Goal: Information Seeking & Learning: Learn about a topic

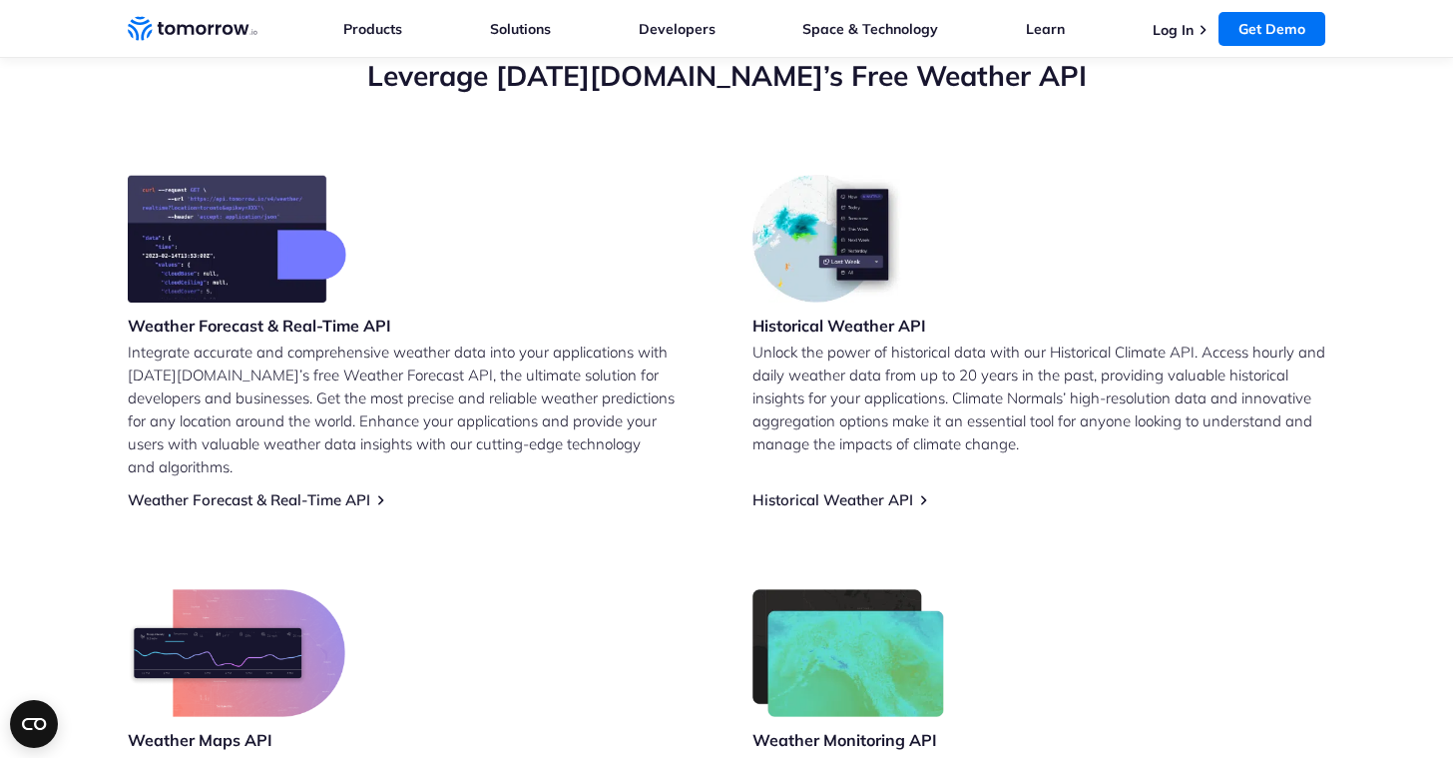
scroll to position [737, 0]
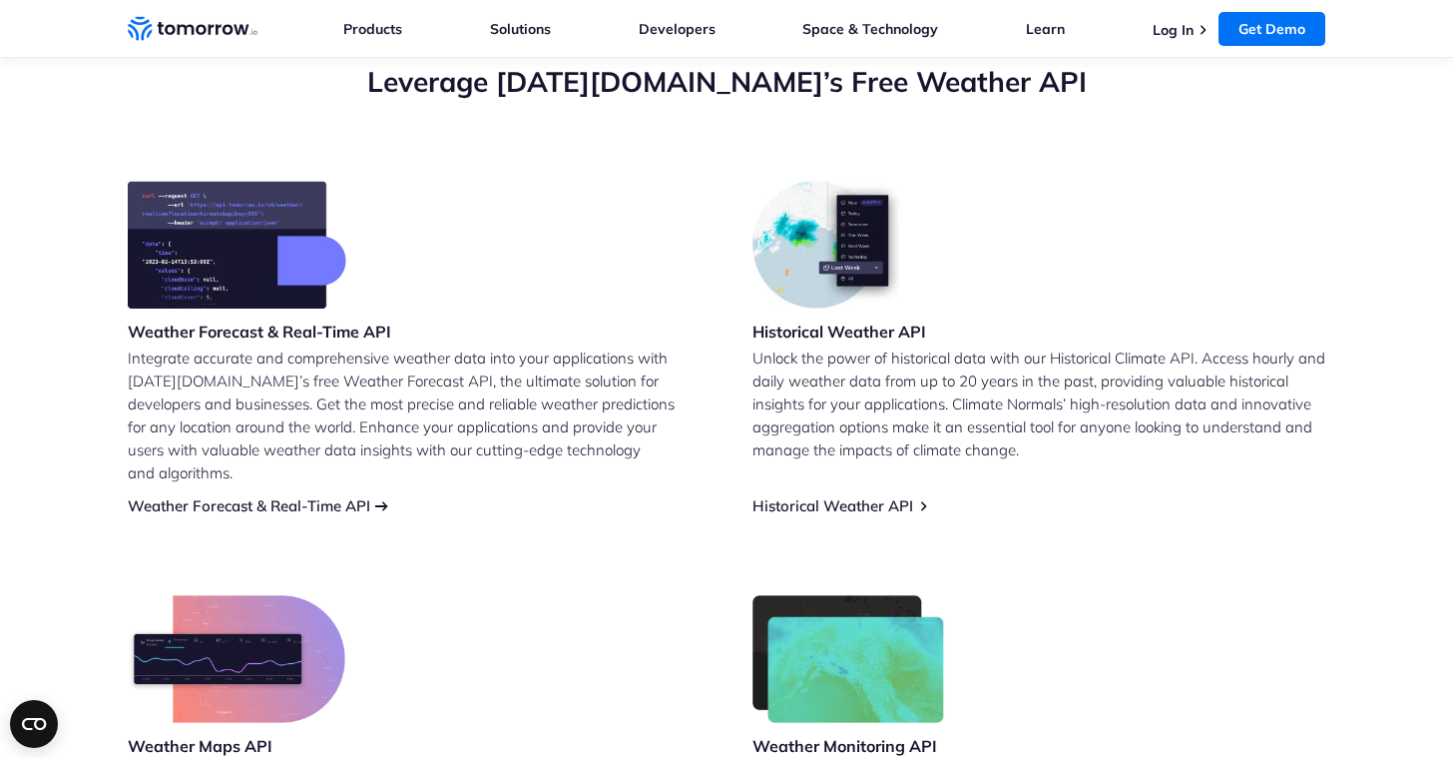
click at [213, 496] on link "Weather Forecast & Real-Time API" at bounding box center [249, 505] width 243 height 19
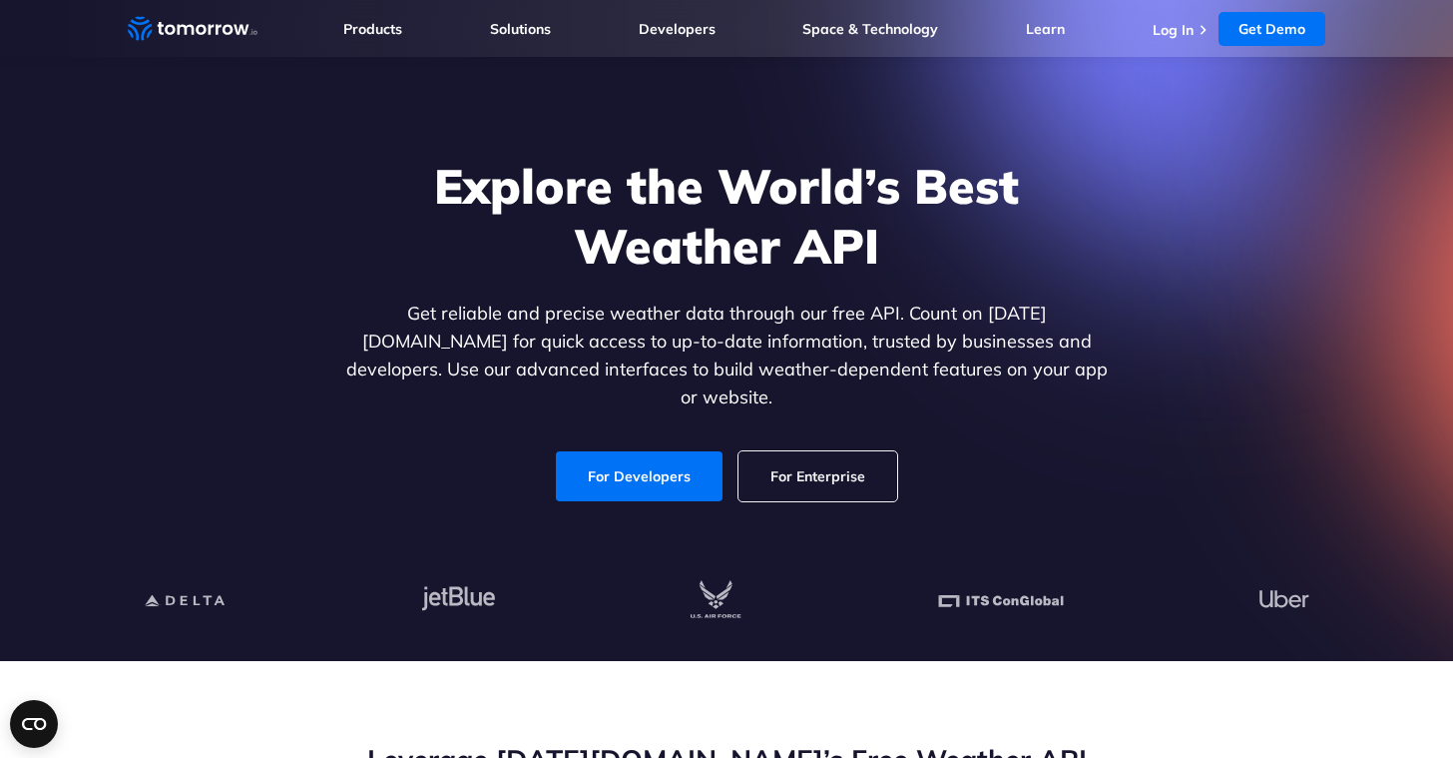
scroll to position [37, 0]
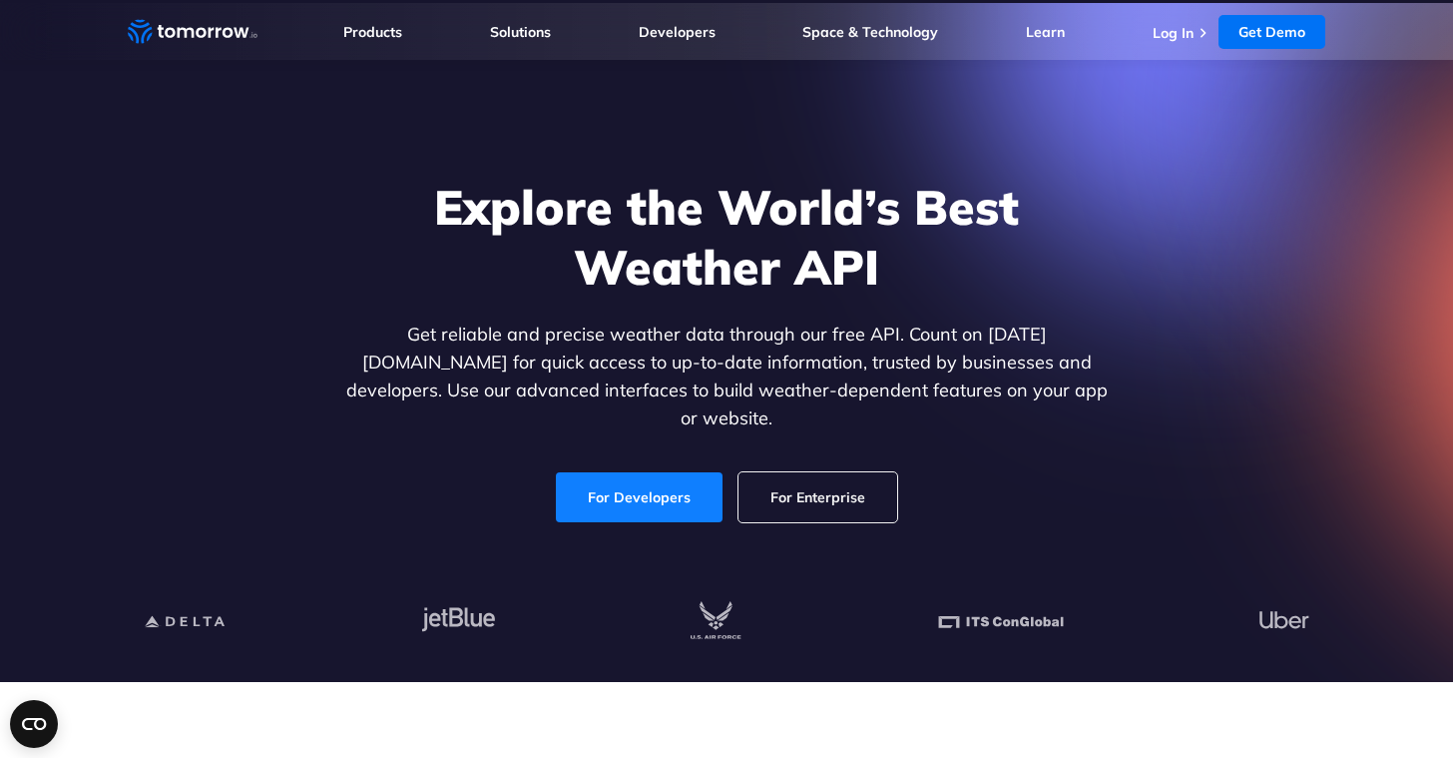
click at [642, 475] on link "For Developers" at bounding box center [639, 497] width 167 height 50
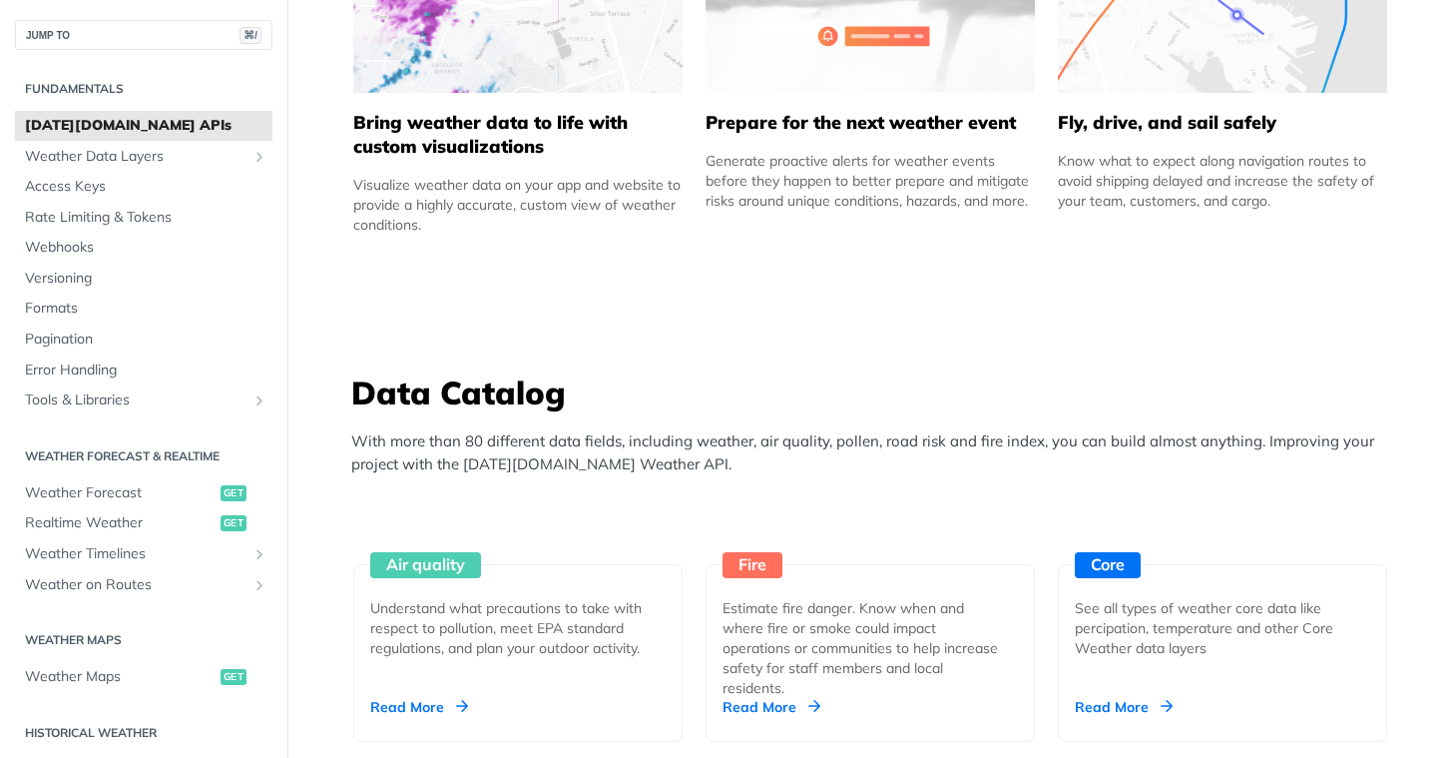
scroll to position [1012, 0]
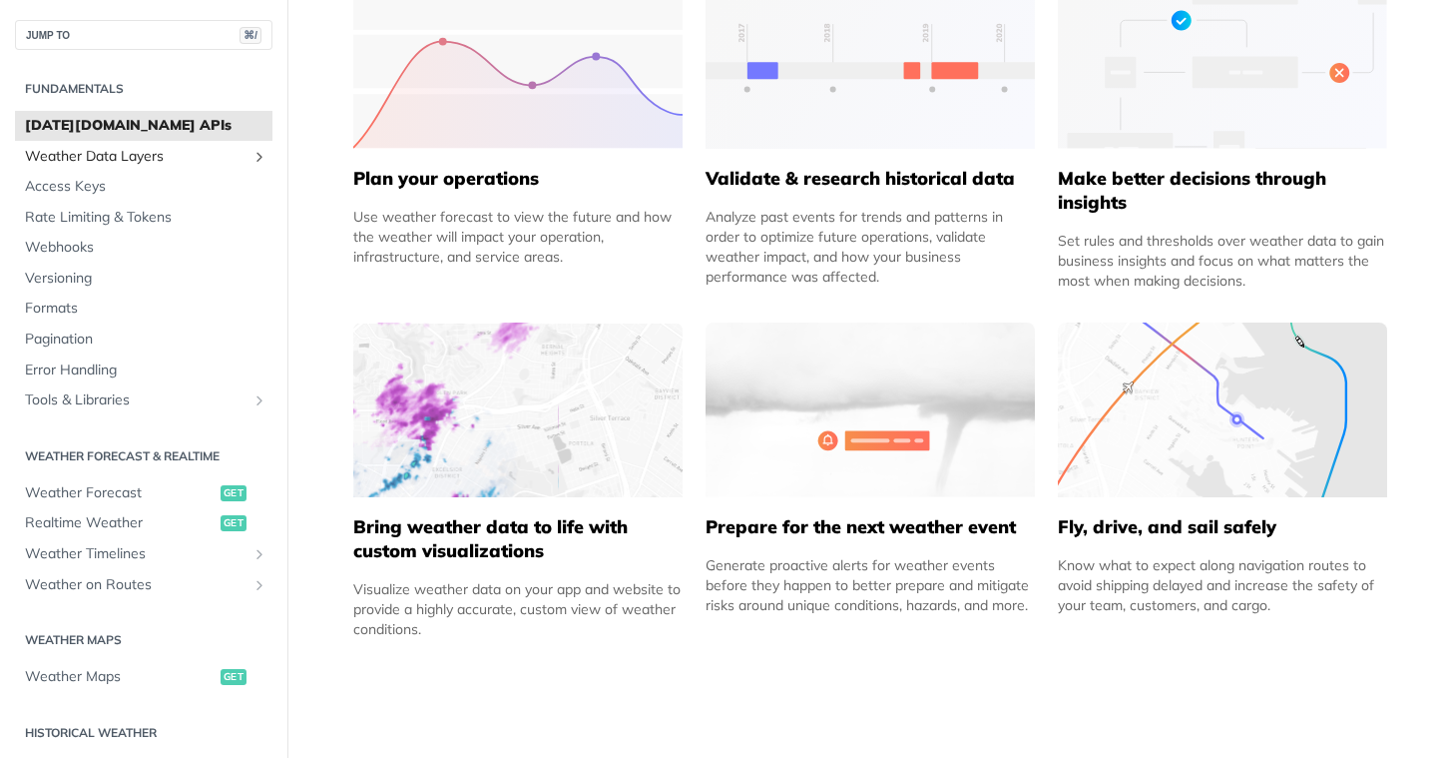
click at [105, 159] on span "Weather Data Layers" at bounding box center [136, 157] width 222 height 20
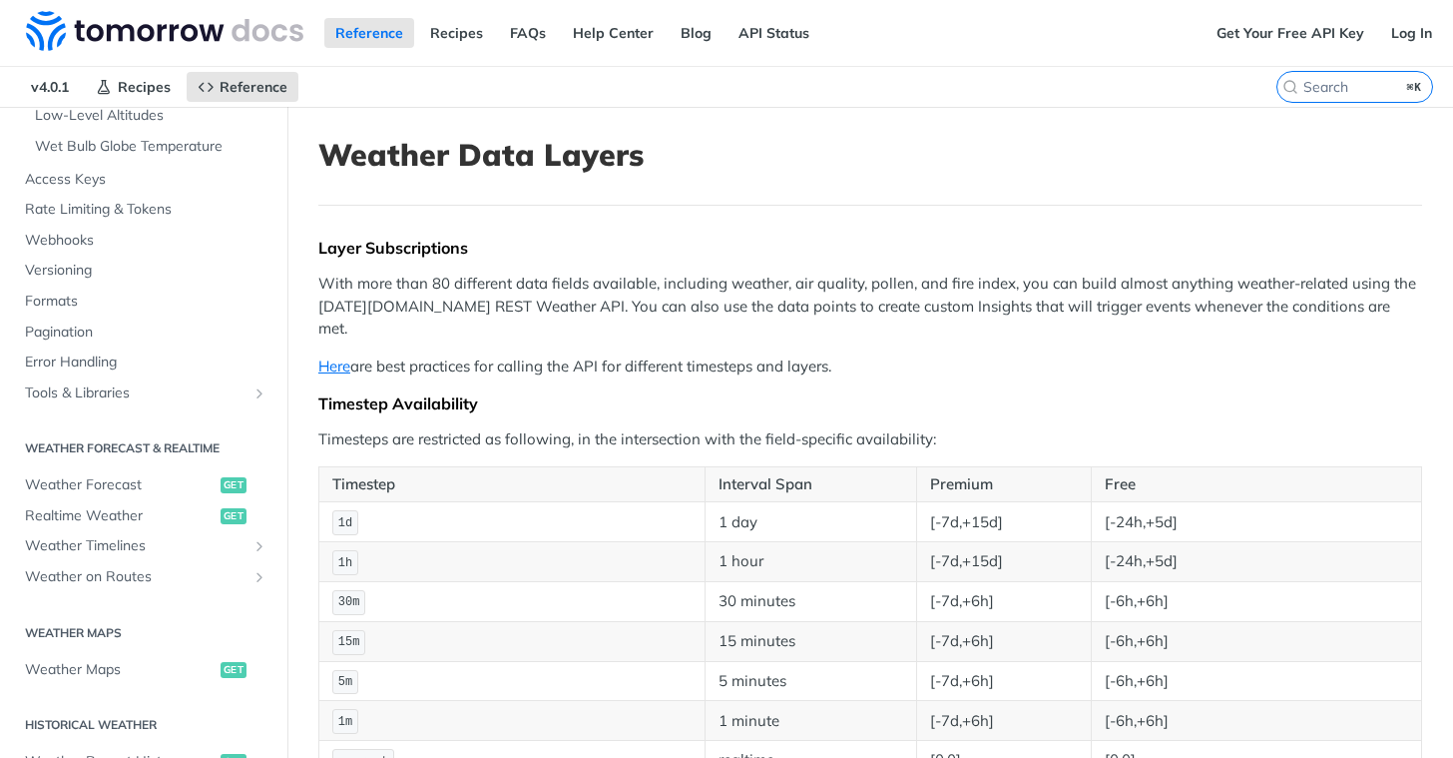
scroll to position [612, 0]
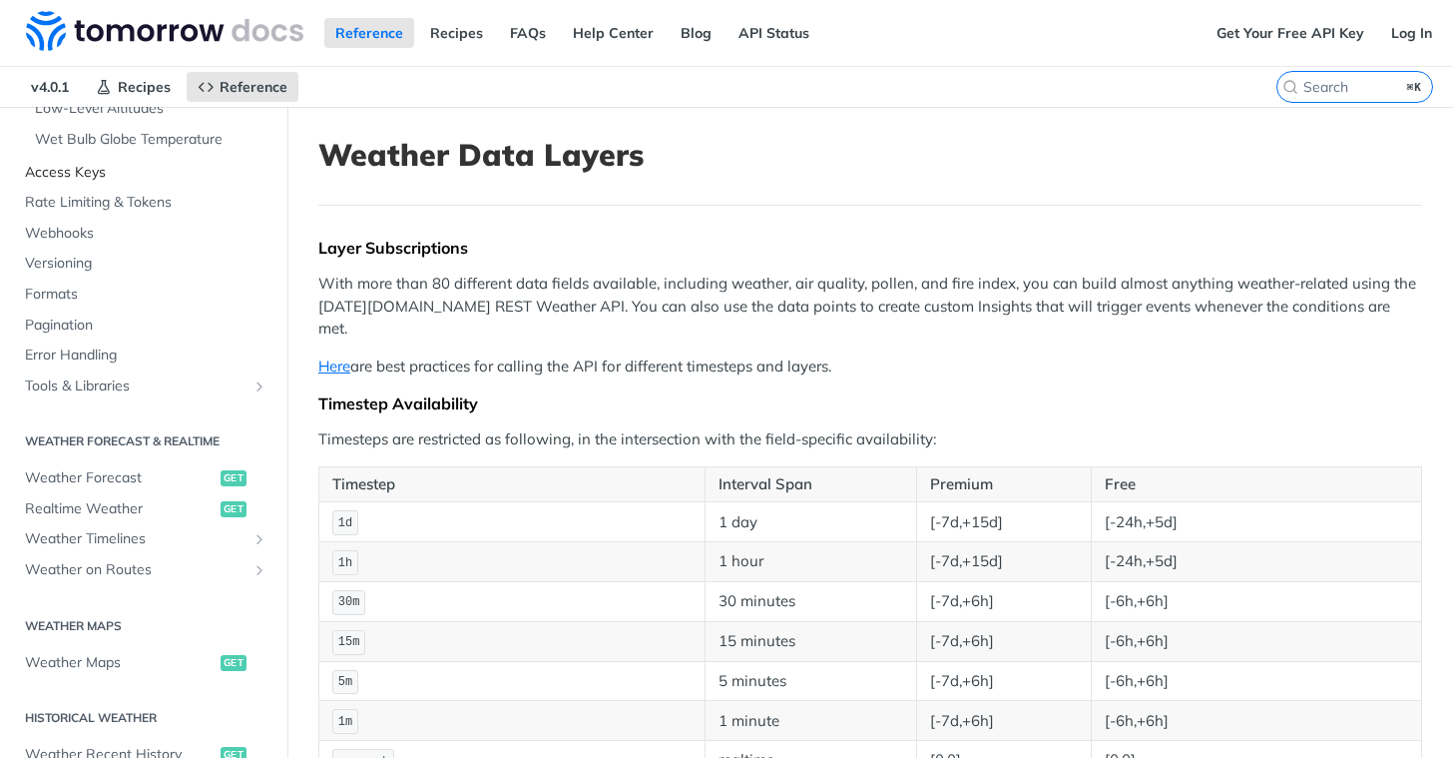
click at [97, 163] on span "Access Keys" at bounding box center [146, 173] width 243 height 20
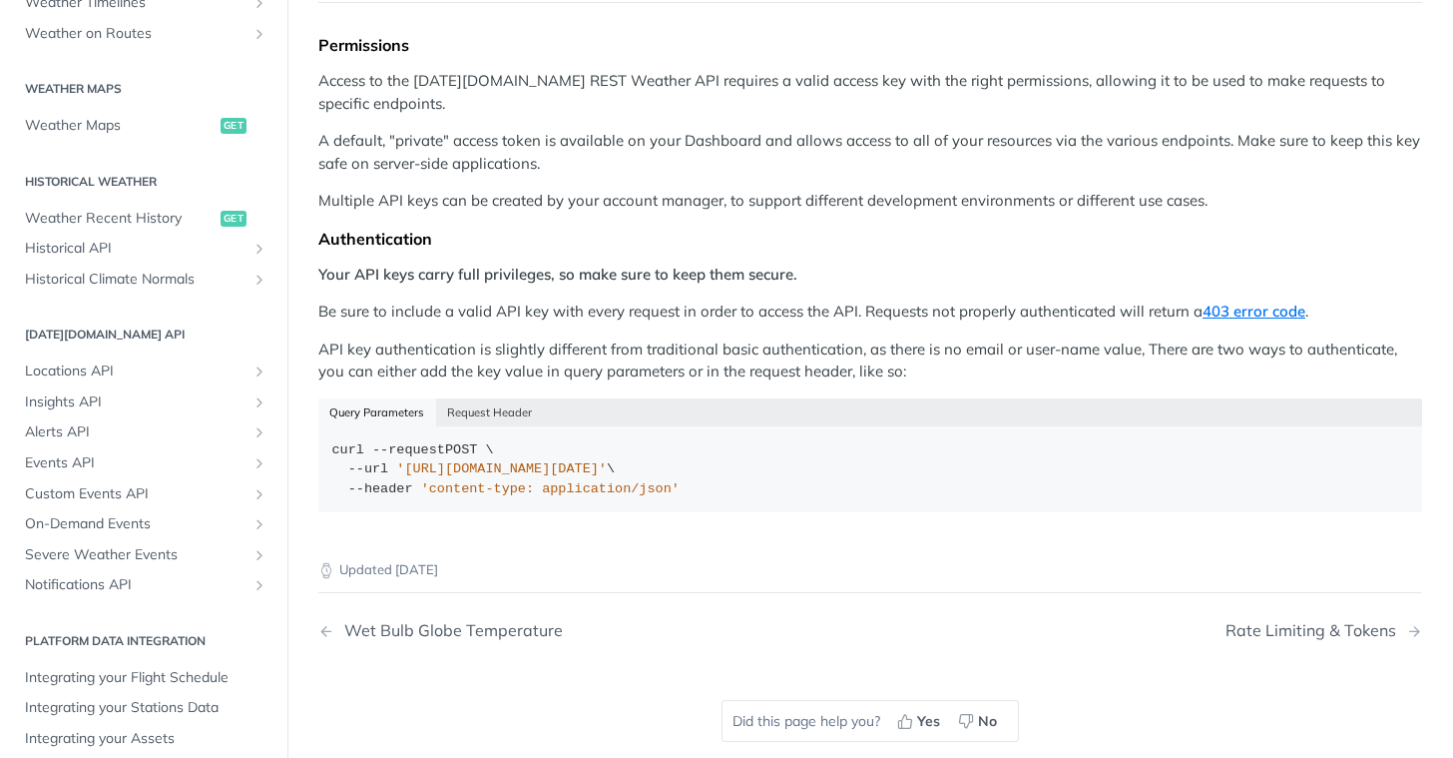
scroll to position [223, 0]
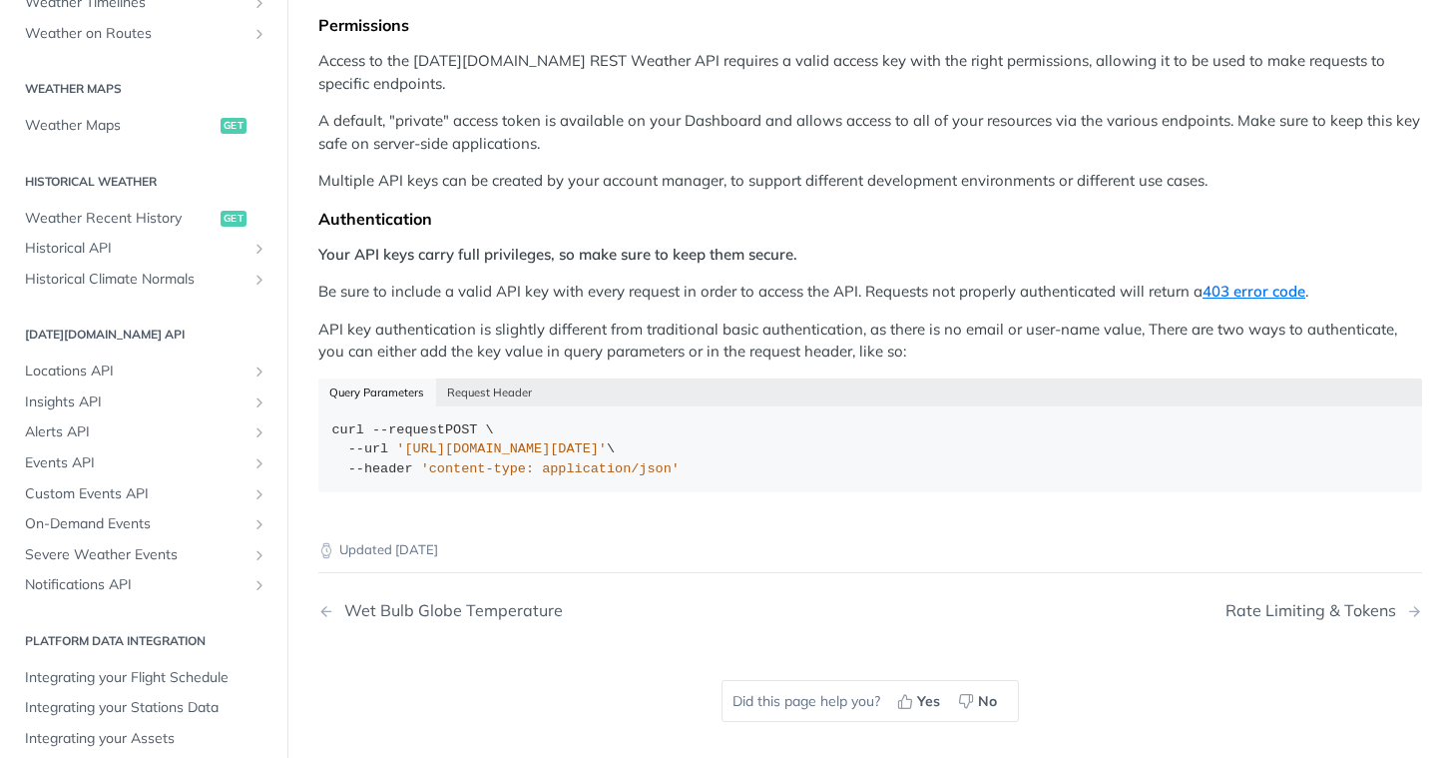
click at [588, 679] on div "Updated 4 months ago Wet Bulb Globe Temperature Rate Limiting & Tokens Did this…" at bounding box center [870, 635] width 1104 height 256
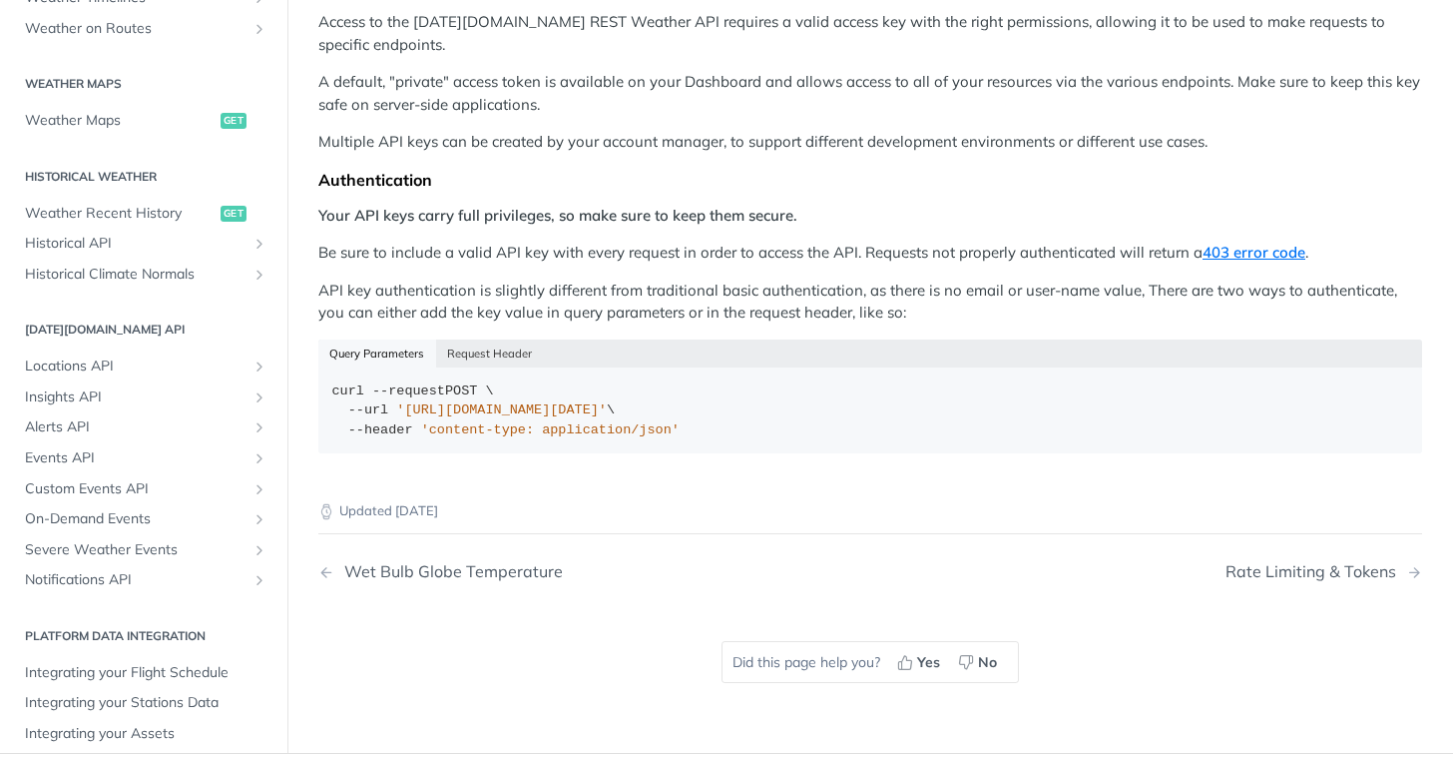
scroll to position [261, 0]
drag, startPoint x: 432, startPoint y: 177, endPoint x: 322, endPoint y: 174, distance: 109.8
click at [322, 174] on div "Authentication" at bounding box center [870, 181] width 1104 height 20
click at [479, 172] on div "Authentication" at bounding box center [870, 181] width 1104 height 20
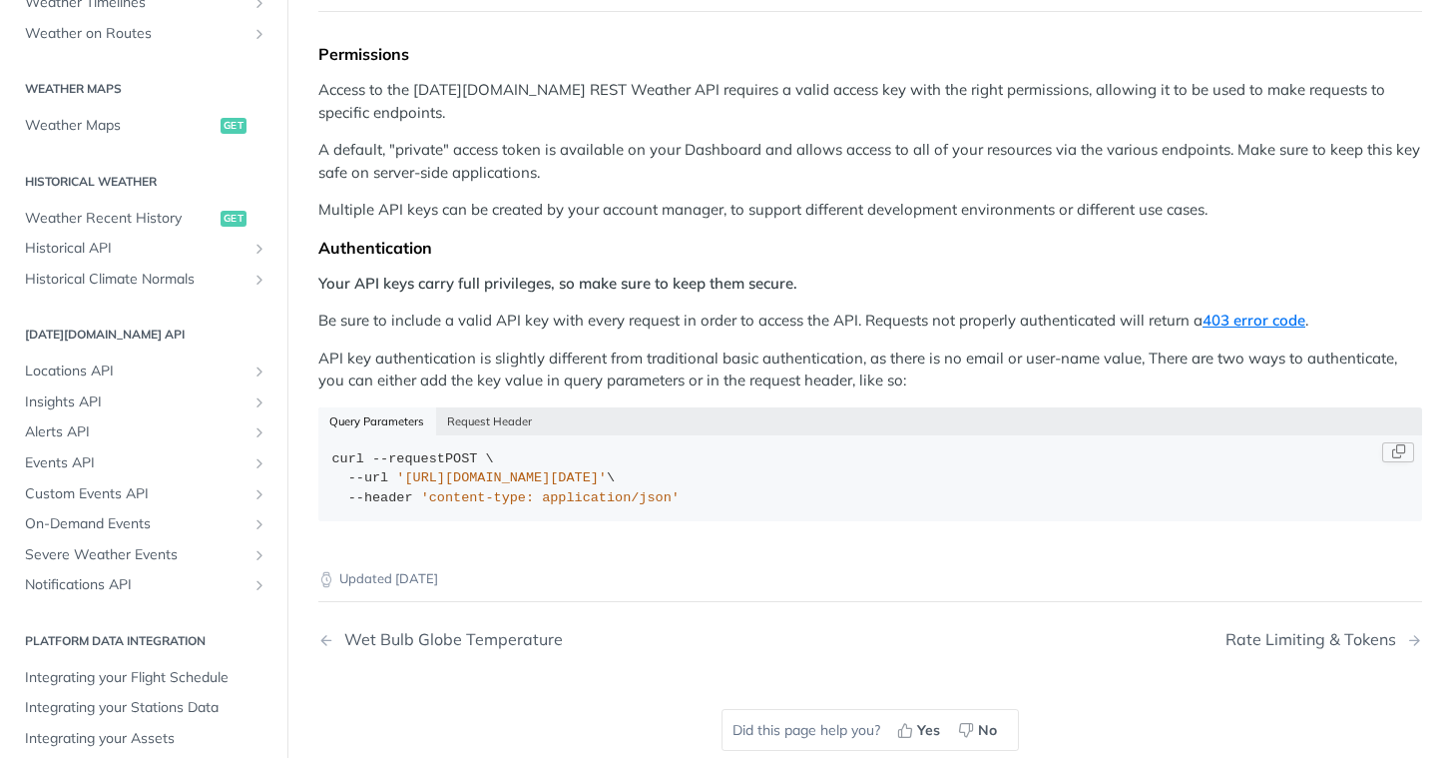
scroll to position [210, 0]
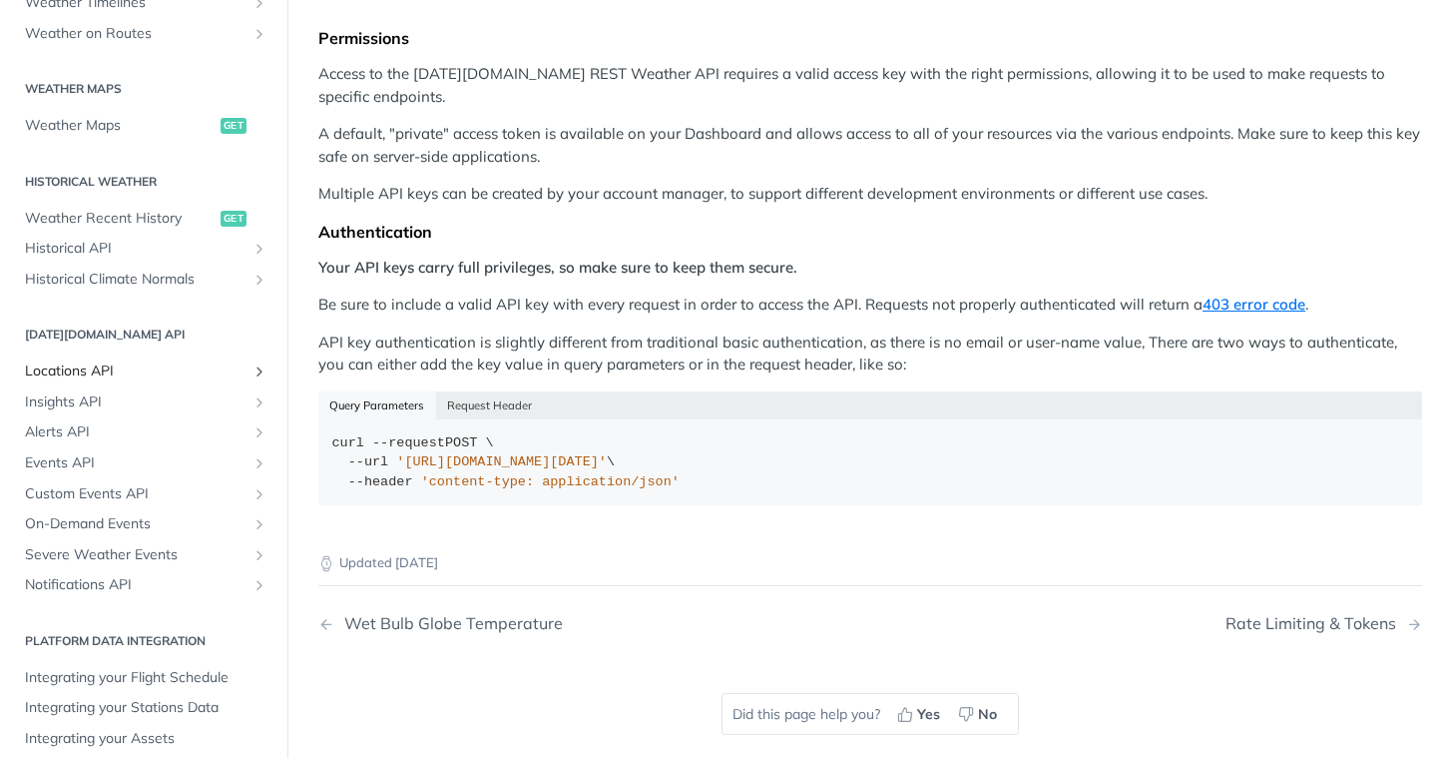
click at [76, 361] on span "Locations API" at bounding box center [136, 371] width 222 height 20
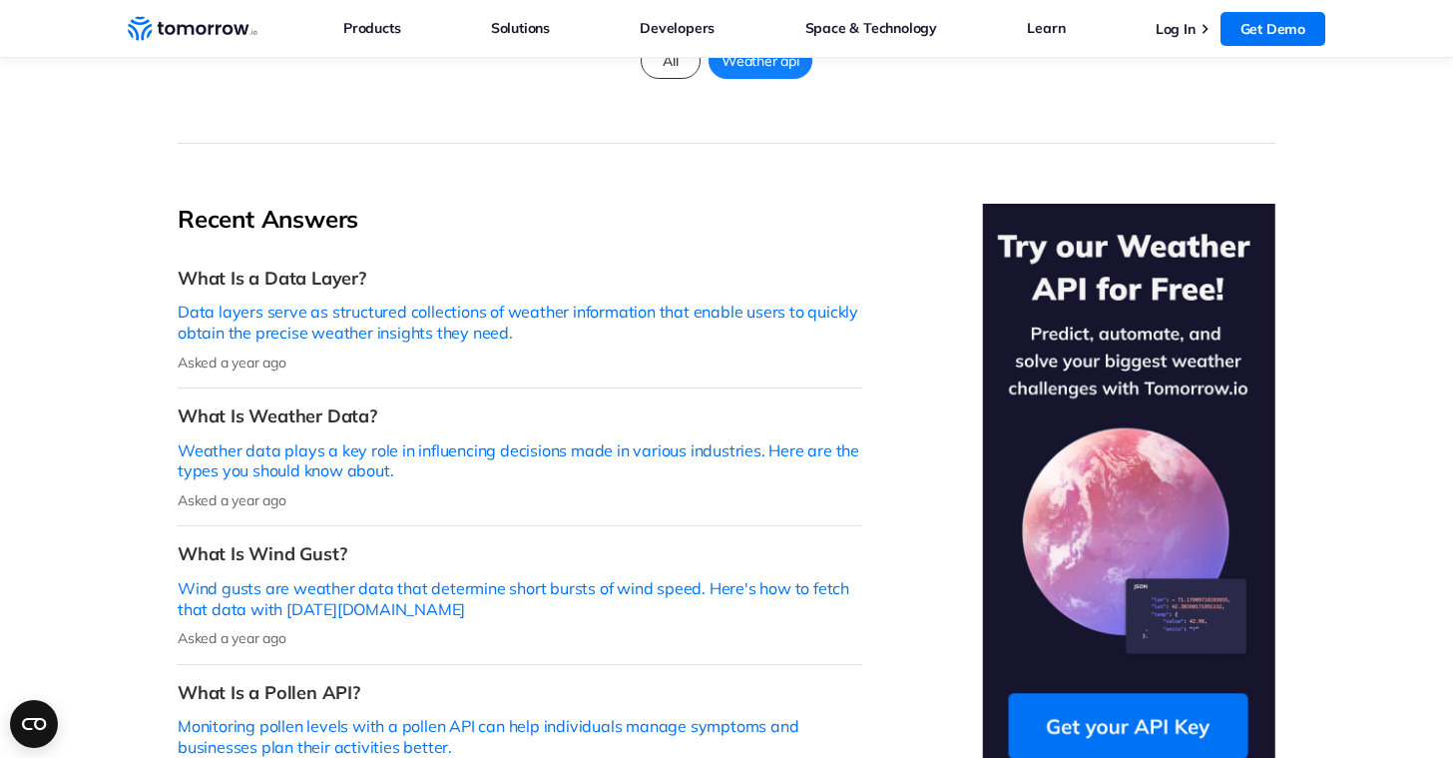
scroll to position [386, 0]
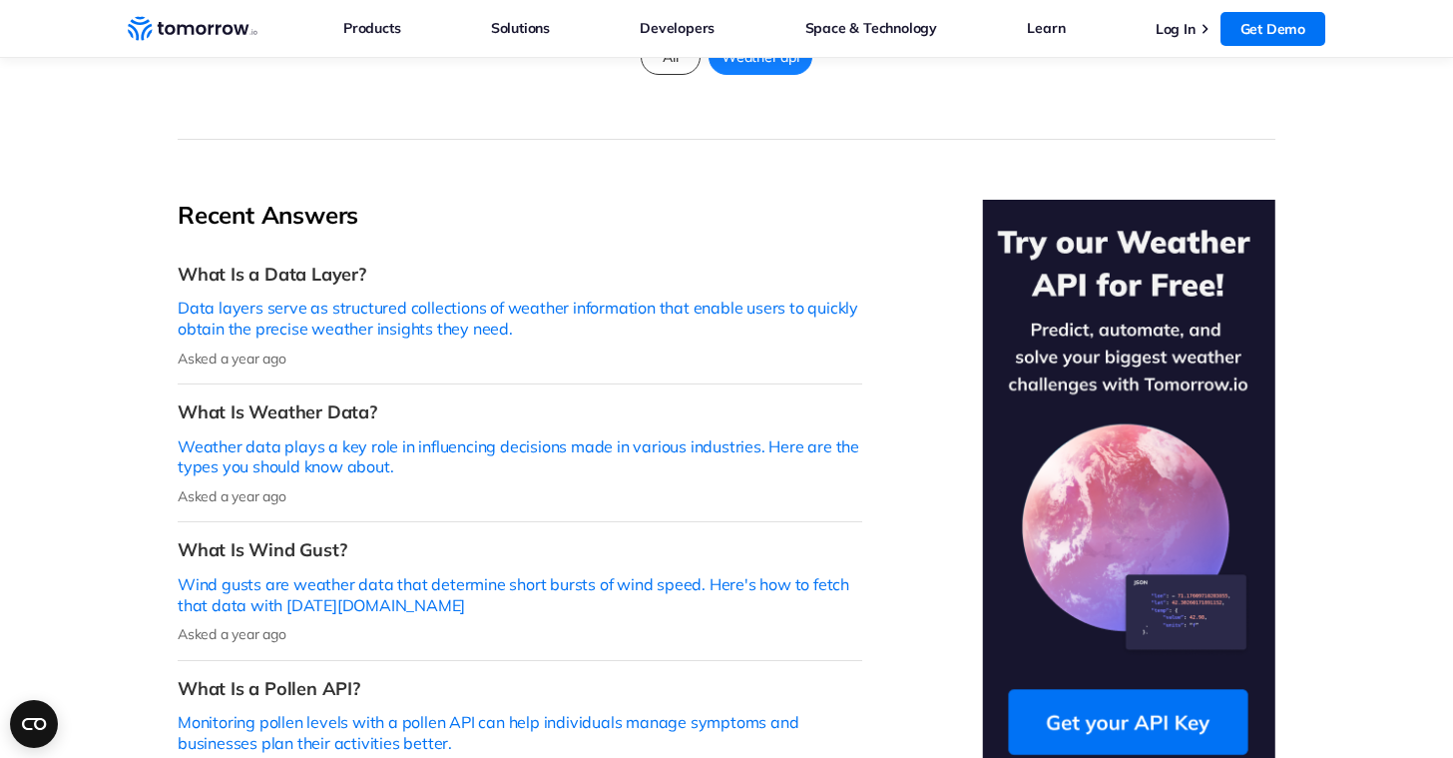
click at [128, 310] on section "Recent Answers What Is a Data Layer? Data layers serve as structured collection…" at bounding box center [726, 600] width 1453 height 921
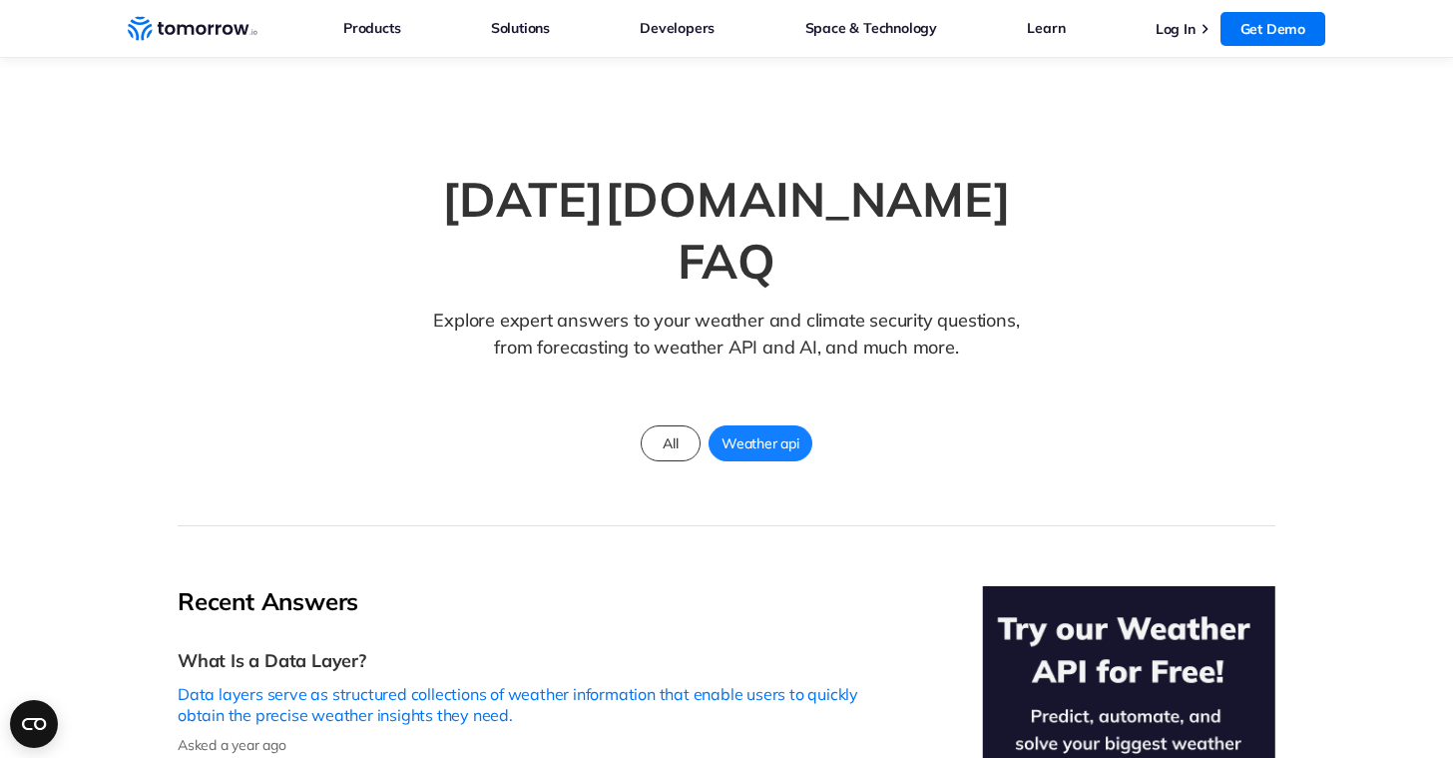
scroll to position [0, 0]
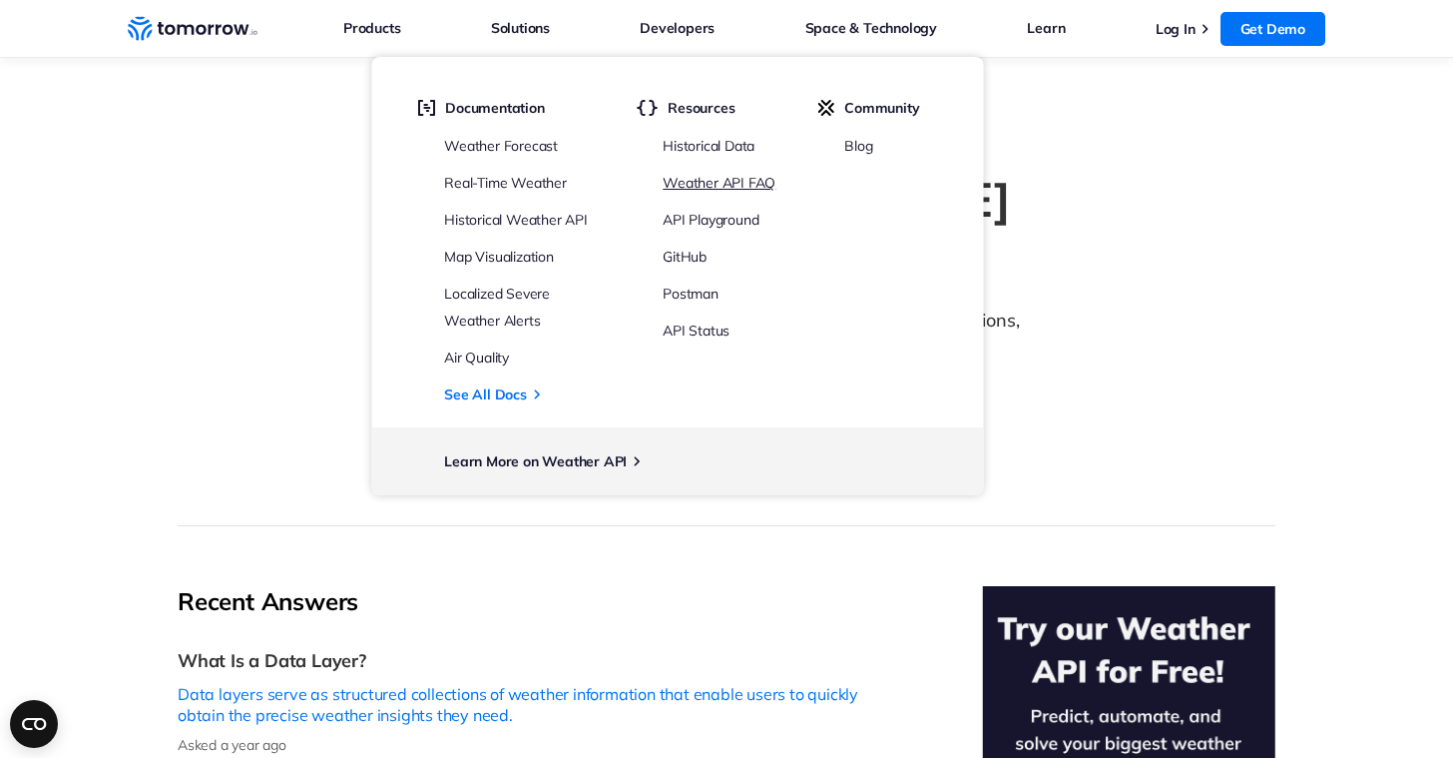
click at [719, 186] on link "Weather API FAQ" at bounding box center [719, 183] width 113 height 18
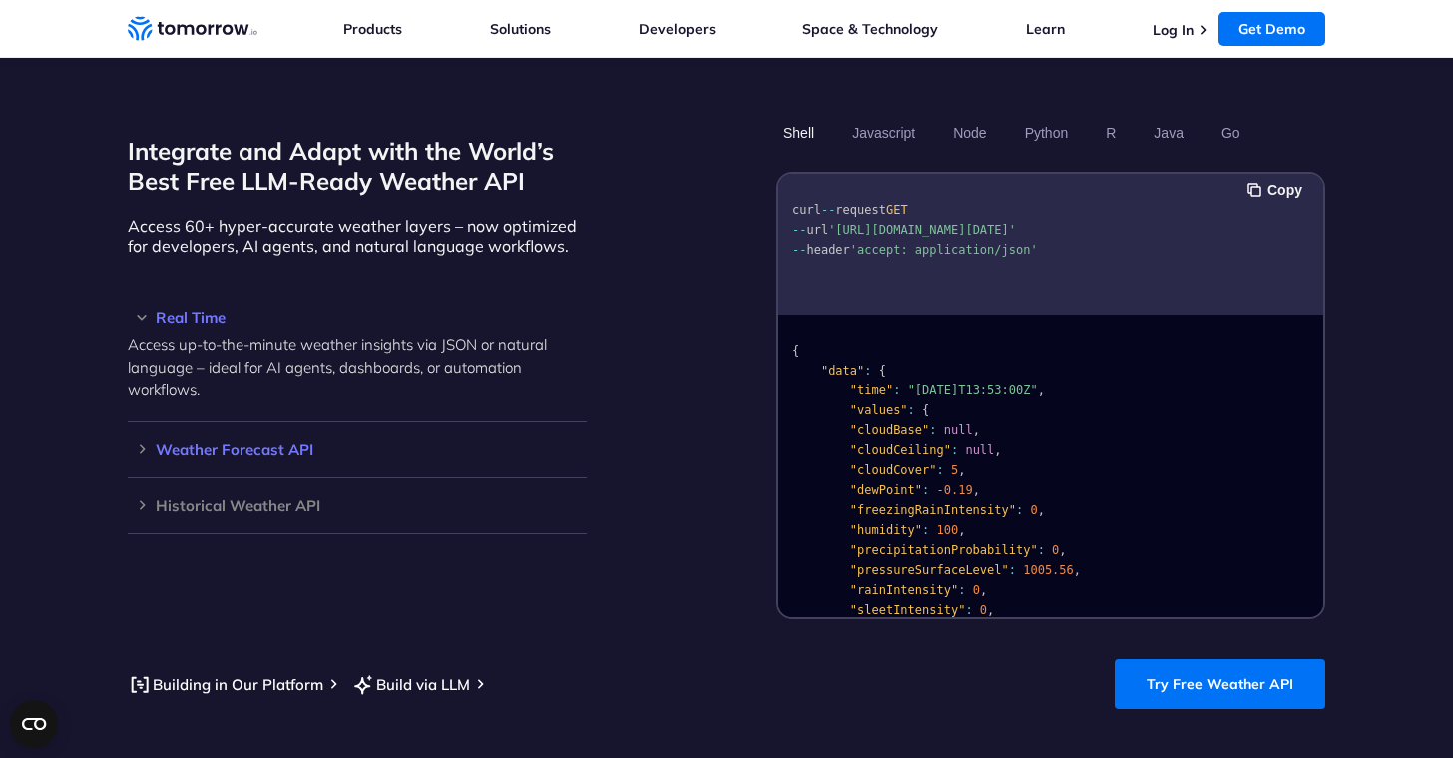
scroll to position [1684, 0]
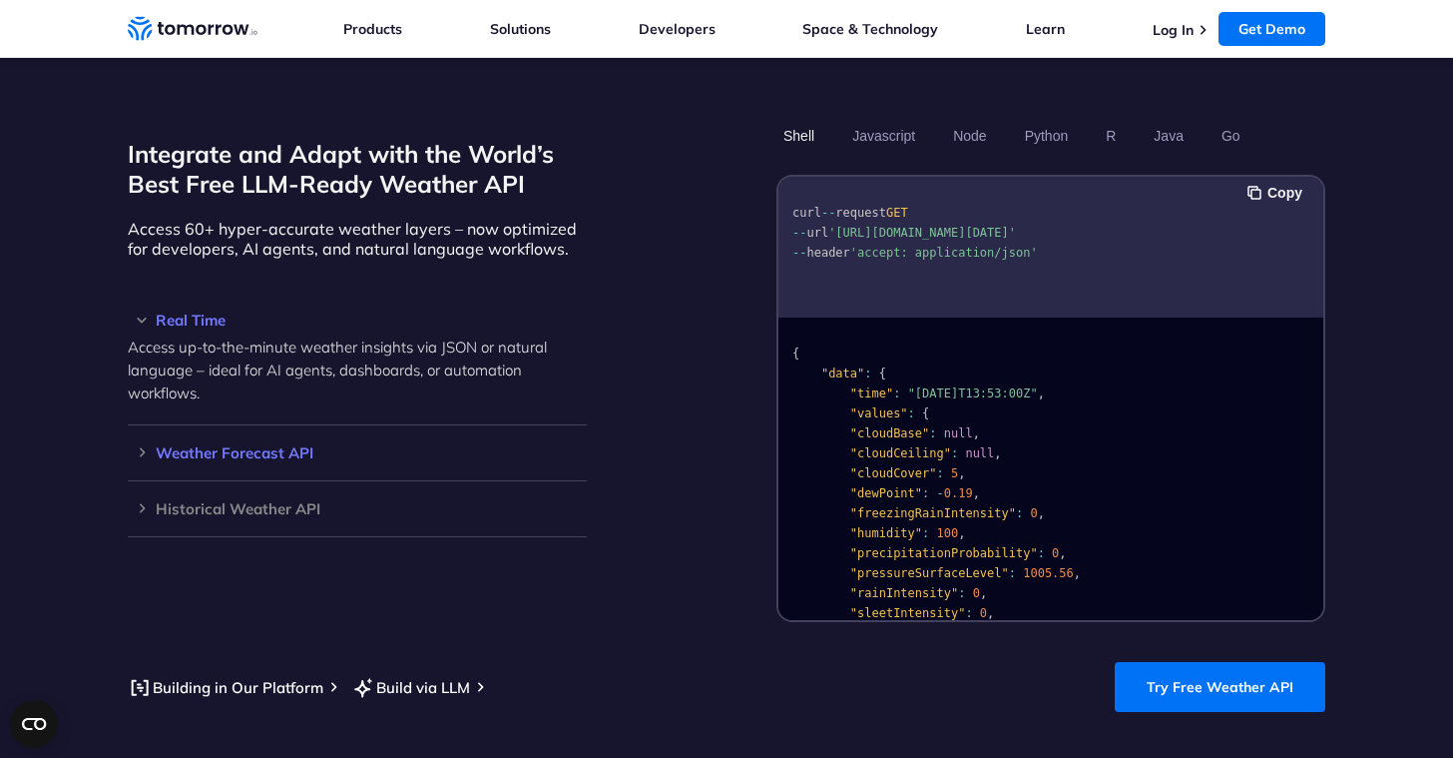
click at [186, 445] on h3 "Weather Forecast API" at bounding box center [357, 452] width 459 height 15
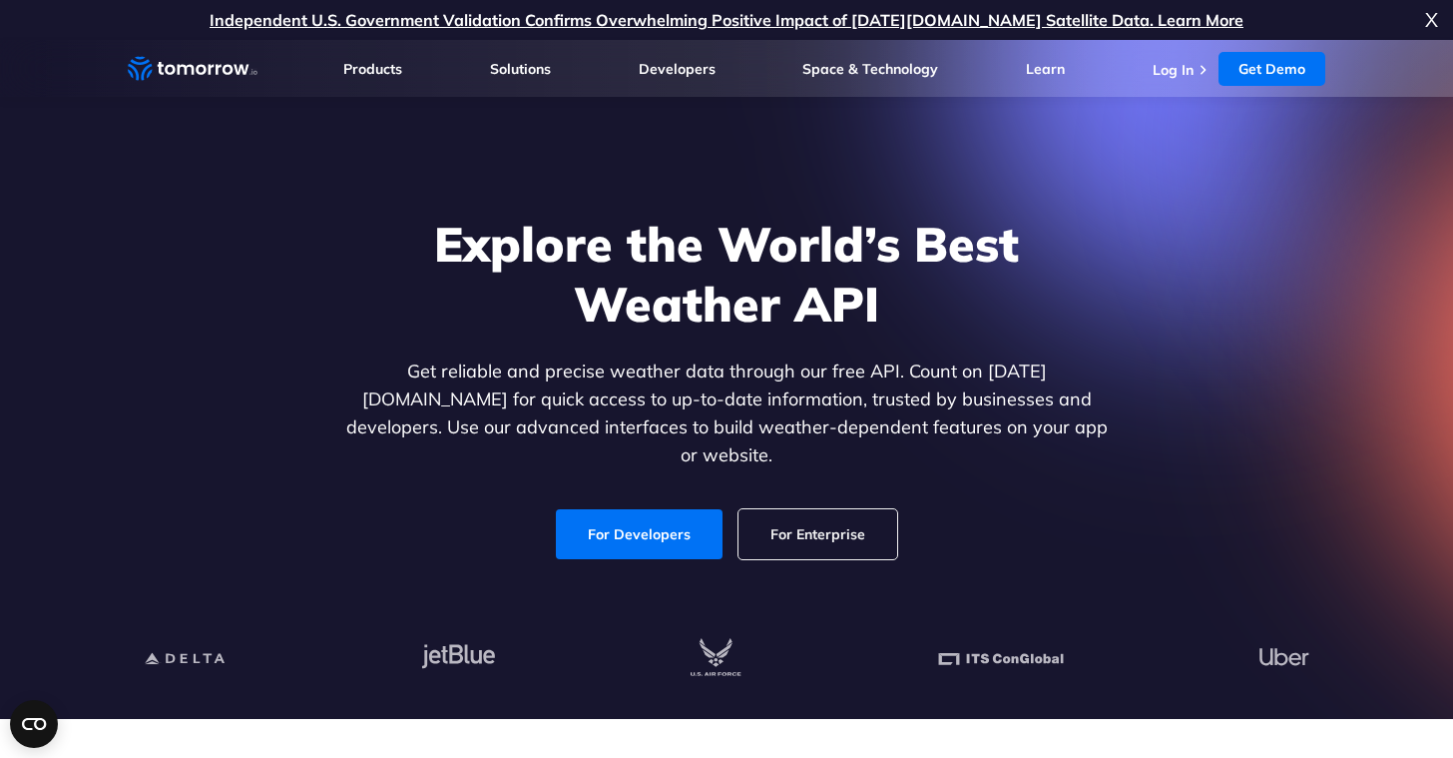
scroll to position [0, 0]
